Goal: Share content

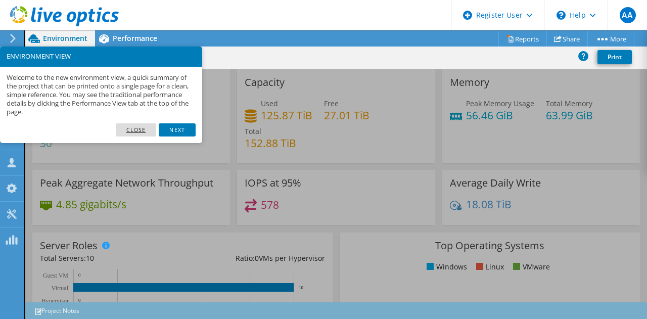
click at [138, 128] on link "Close" at bounding box center [136, 129] width 41 height 13
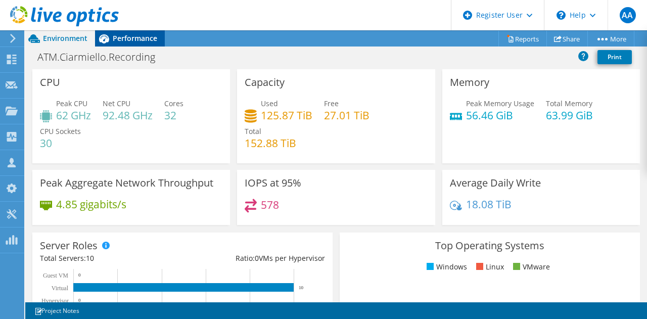
click at [122, 35] on span "Performance" at bounding box center [135, 38] width 44 height 10
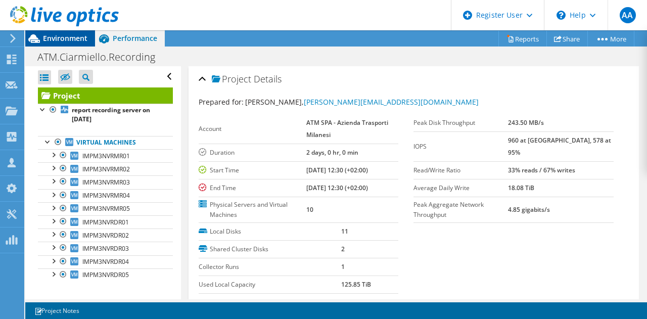
click at [64, 34] on span "Environment" at bounding box center [65, 38] width 44 height 10
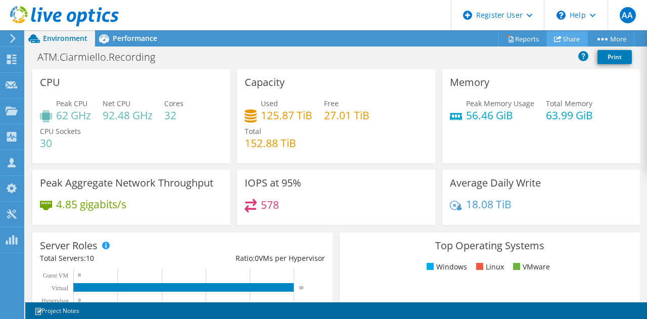
click at [554, 37] on icon at bounding box center [558, 39] width 8 height 8
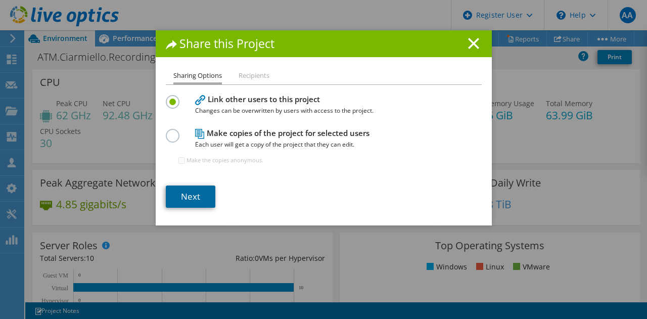
click at [199, 198] on link "Next" at bounding box center [191, 196] width 50 height 22
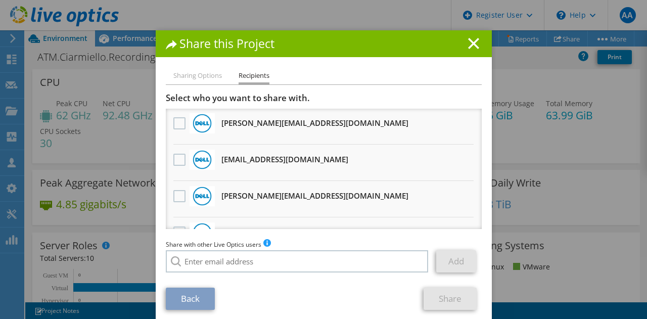
scroll to position [405, 0]
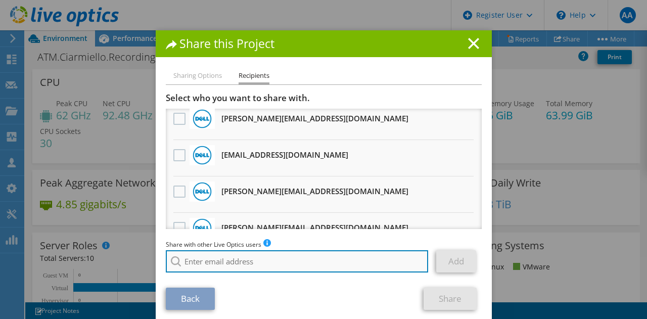
click at [254, 265] on input "search" at bounding box center [297, 261] width 263 height 22
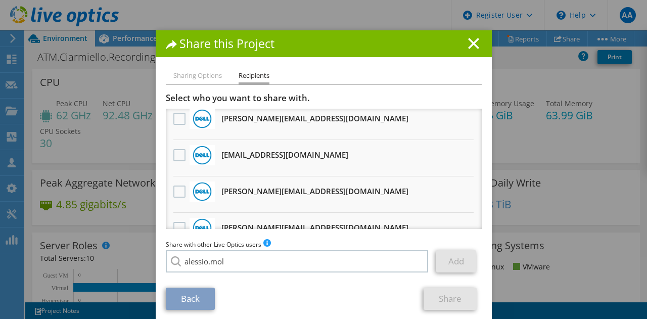
click at [242, 273] on li "[PERSON_NAME][EMAIL_ADDRESS][DOMAIN_NAME]" at bounding box center [245, 268] width 158 height 12
type input "[PERSON_NAME][EMAIL_ADDRESS][DOMAIN_NAME]"
click at [456, 262] on link "Add" at bounding box center [456, 261] width 40 height 22
click at [442, 299] on link "Share" at bounding box center [449, 299] width 53 height 22
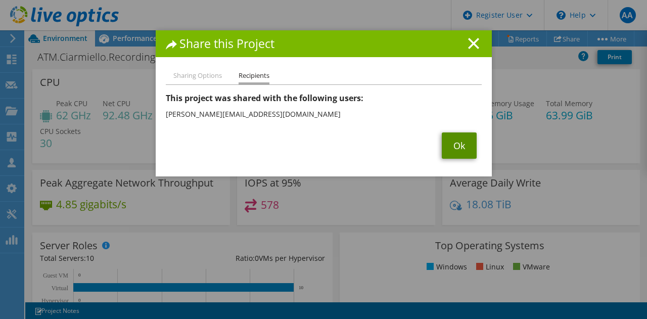
click at [452, 148] on link "Ok" at bounding box center [459, 145] width 35 height 26
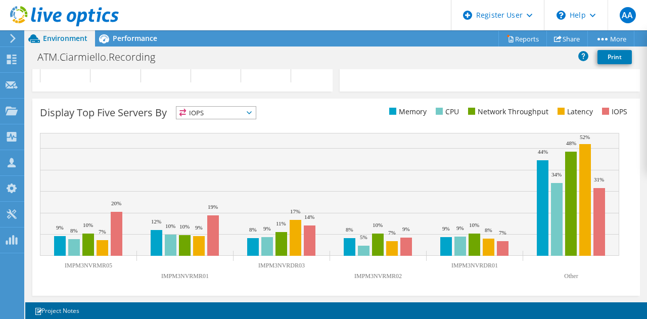
scroll to position [0, 0]
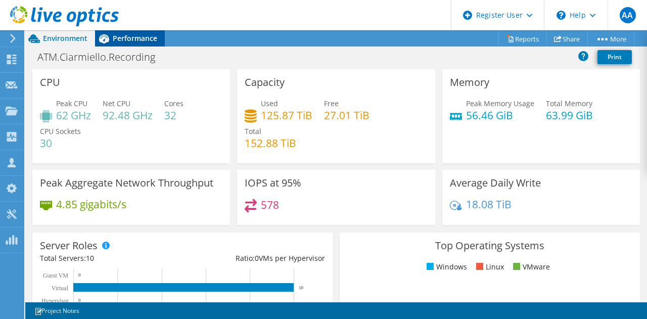
click at [139, 37] on span "Performance" at bounding box center [135, 38] width 44 height 10
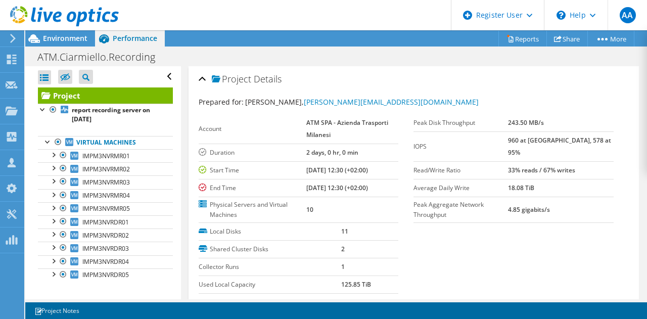
drag, startPoint x: 527, startPoint y: 120, endPoint x: 581, endPoint y: 119, distance: 54.1
click at [581, 119] on tr "Peak Disk Throughput 243.50 MB/s" at bounding box center [513, 123] width 200 height 18
click at [592, 120] on td "243.50 MB/s" at bounding box center [561, 123] width 106 height 18
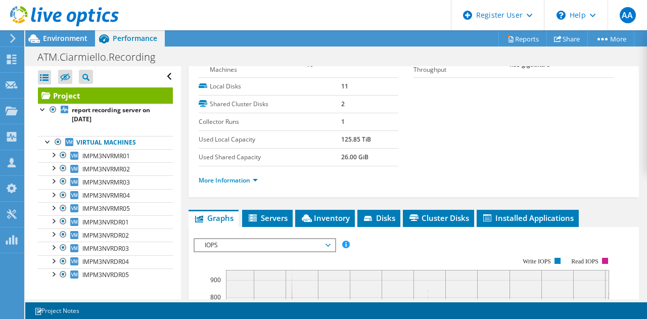
scroll to position [159, 0]
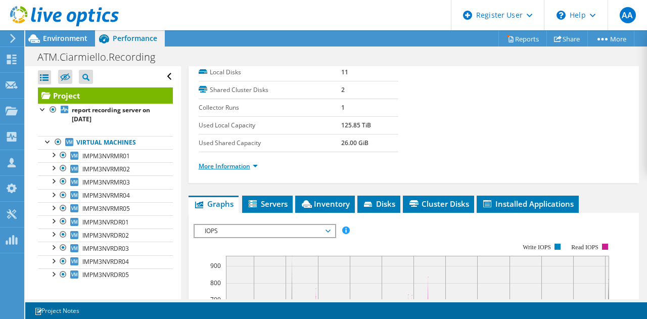
click at [243, 169] on link "More Information" at bounding box center [228, 166] width 59 height 9
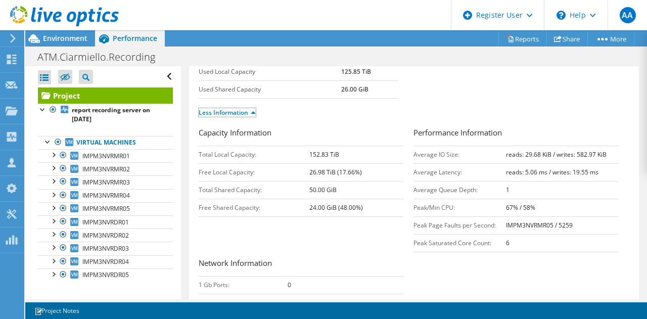
scroll to position [213, 0]
drag, startPoint x: 500, startPoint y: 173, endPoint x: 598, endPoint y: 176, distance: 98.1
click at [598, 176] on td "reads: 5.06 ms / writes: 19.55 ms" at bounding box center [562, 172] width 113 height 18
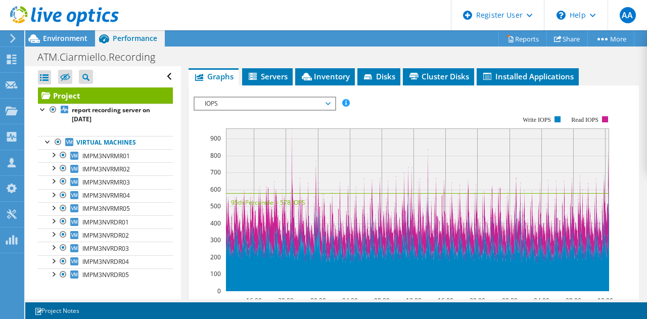
scroll to position [570, 0]
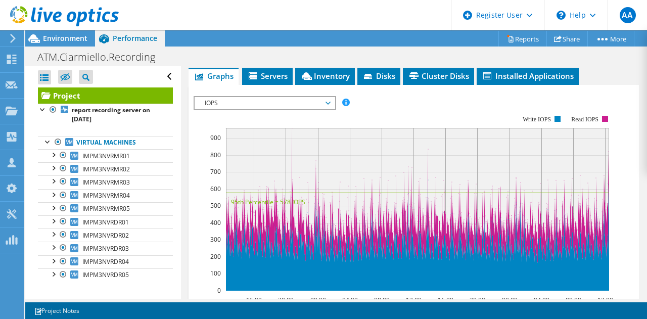
click at [598, 169] on rect at bounding box center [417, 209] width 383 height 163
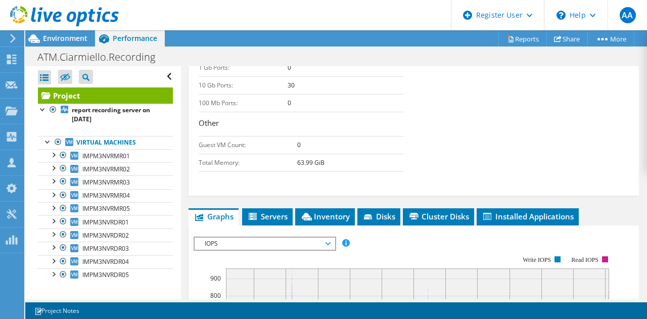
scroll to position [430, 0]
click at [274, 214] on span "Servers" at bounding box center [267, 216] width 40 height 10
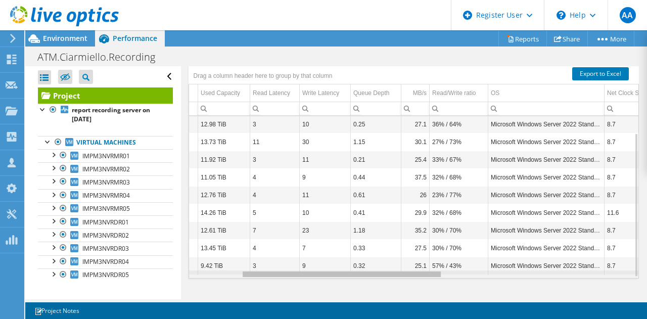
scroll to position [0, 0]
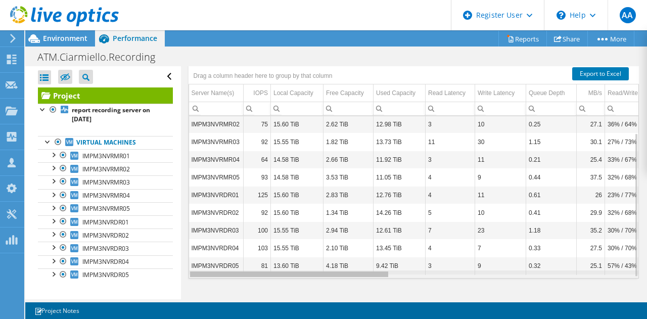
drag, startPoint x: 383, startPoint y: 271, endPoint x: 315, endPoint y: 274, distance: 67.8
click at [315, 274] on body "AA Dell User [PERSON_NAME] [EMAIL_ADDRESS][PERSON_NAME][DOMAIN_NAME] Dell My Pr…" at bounding box center [323, 159] width 647 height 319
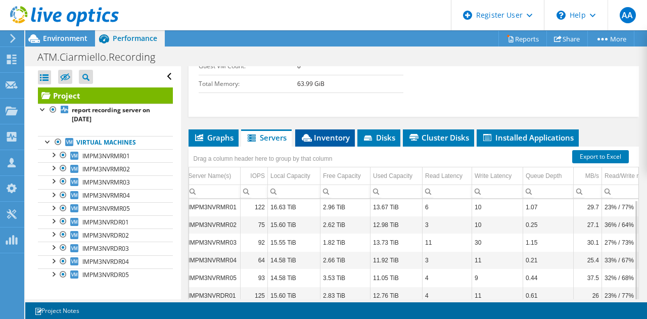
click at [329, 138] on span "Inventory" at bounding box center [325, 137] width 50 height 10
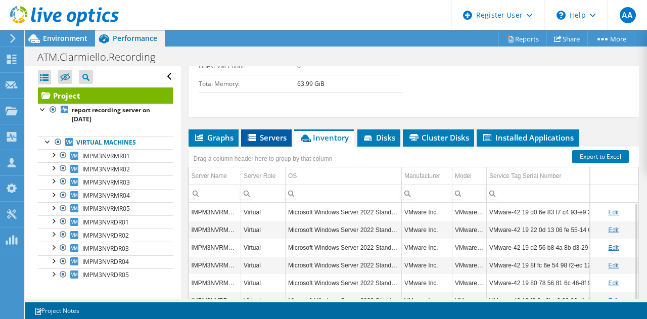
click at [275, 130] on li "Servers" at bounding box center [266, 137] width 51 height 17
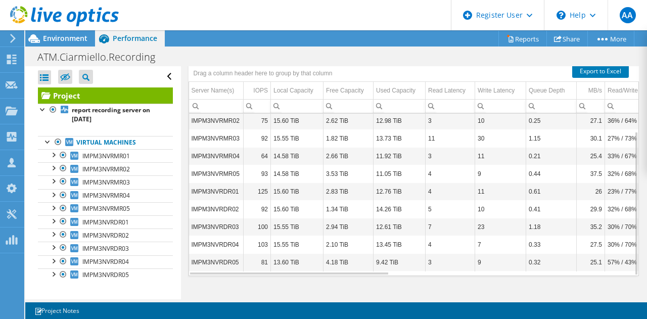
click at [163, 76] on div "Open All Close All Hide Excluded Nodes Project Tree Filter" at bounding box center [105, 76] width 135 height 21
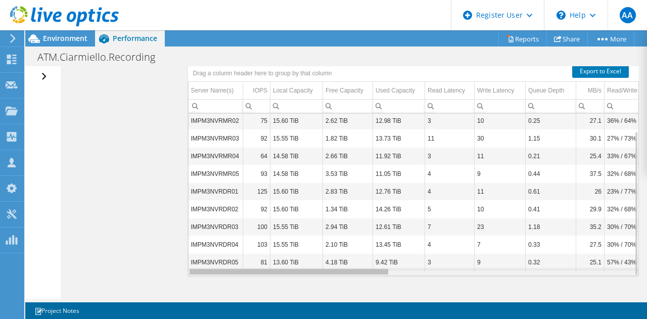
click at [321, 270] on div "Data grid" at bounding box center [288, 272] width 199 height 6
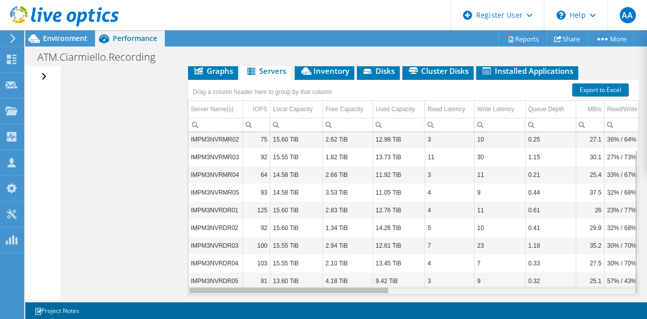
drag, startPoint x: 300, startPoint y: 289, endPoint x: 186, endPoint y: 302, distance: 114.0
click at [186, 302] on body "AA Dell User [PERSON_NAME] [EMAIL_ADDRESS][PERSON_NAME][DOMAIN_NAME] Dell My Pr…" at bounding box center [323, 159] width 647 height 319
